Goal: Task Accomplishment & Management: Complete application form

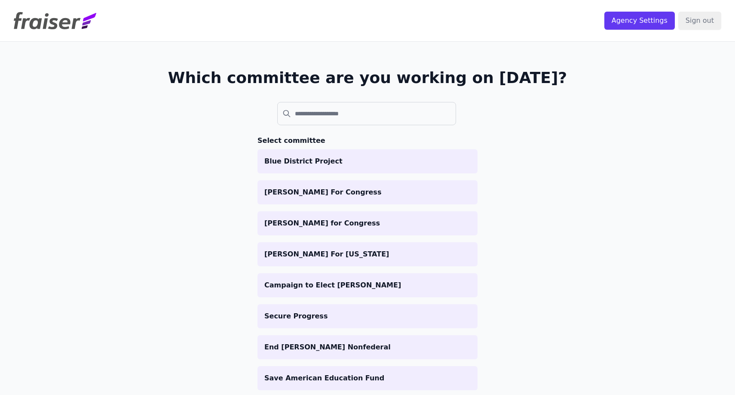
scroll to position [10, 0]
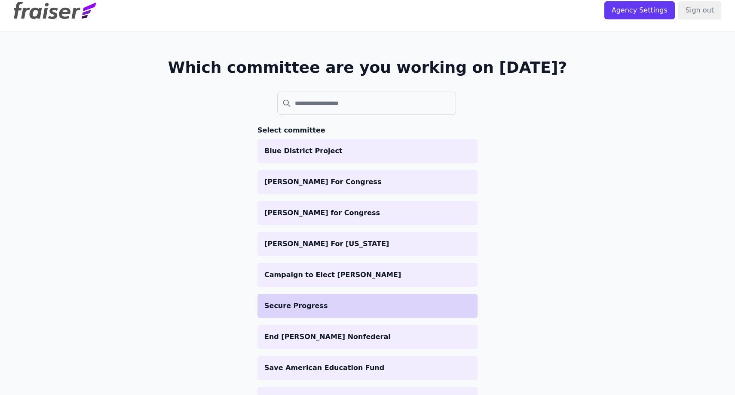
click at [309, 305] on p "Secure Progress" at bounding box center [367, 305] width 206 height 10
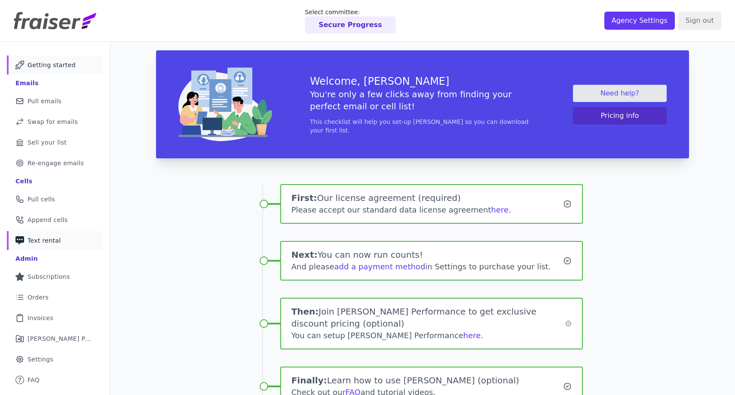
click at [55, 238] on span "Text rental" at bounding box center [45, 240] width 34 height 9
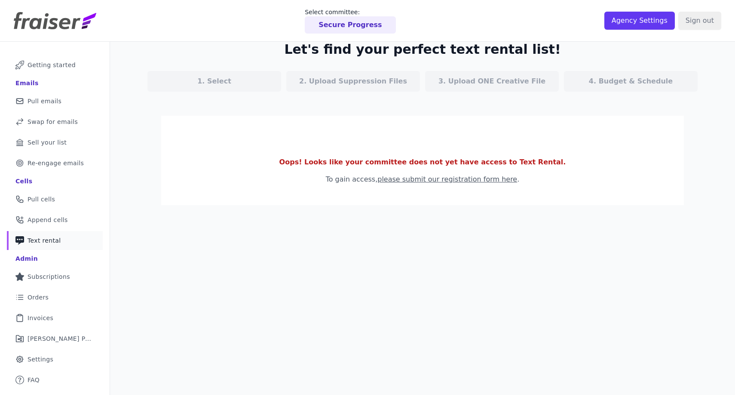
click at [344, 162] on p "Oops! Looks like your committee does not yet have access to Text Rental." at bounding box center [422, 162] width 495 height 10
click at [434, 178] on link "please submit our registration form here" at bounding box center [447, 179] width 140 height 8
